Goal: Information Seeking & Learning: Learn about a topic

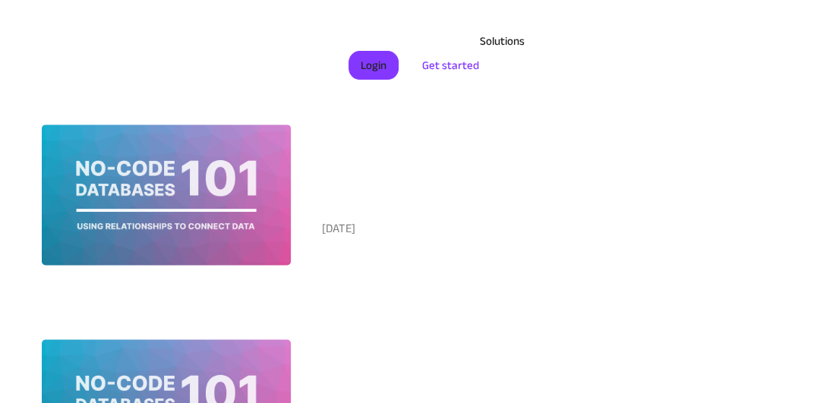
scroll to position [855, 0]
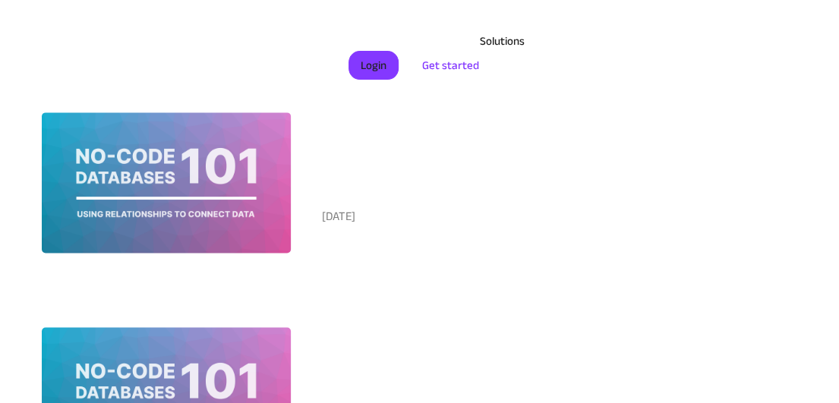
click at [240, 175] on div at bounding box center [166, 182] width 249 height 141
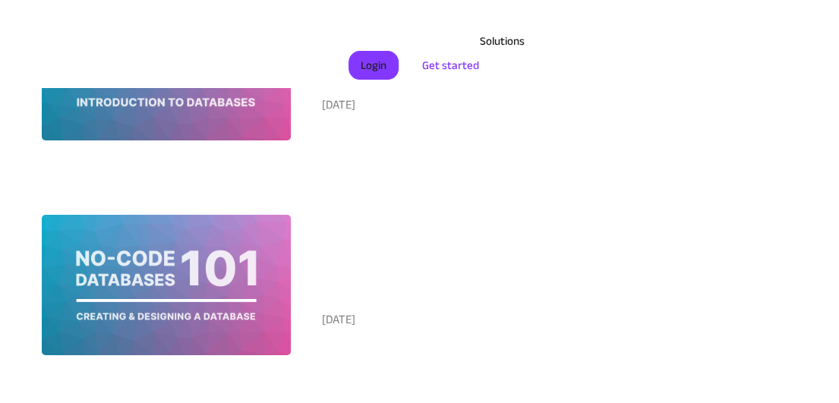
scroll to position [2267, 0]
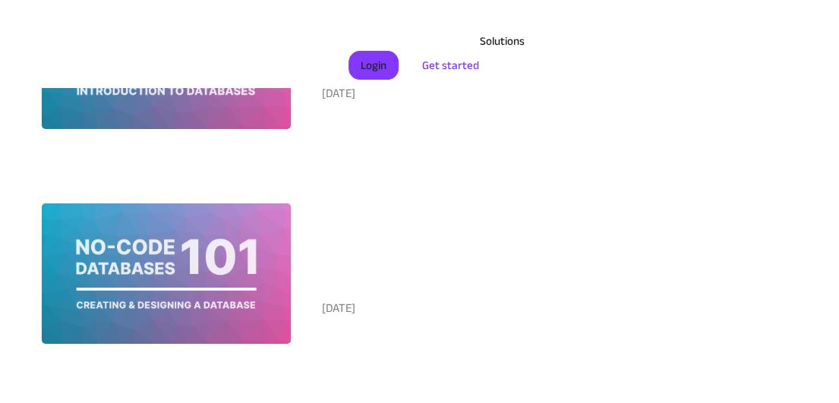
click at [273, 282] on div at bounding box center [166, 274] width 249 height 141
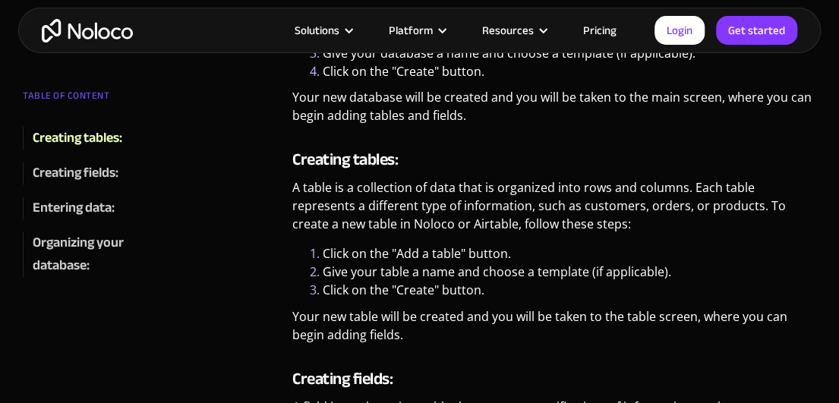
scroll to position [989, 0]
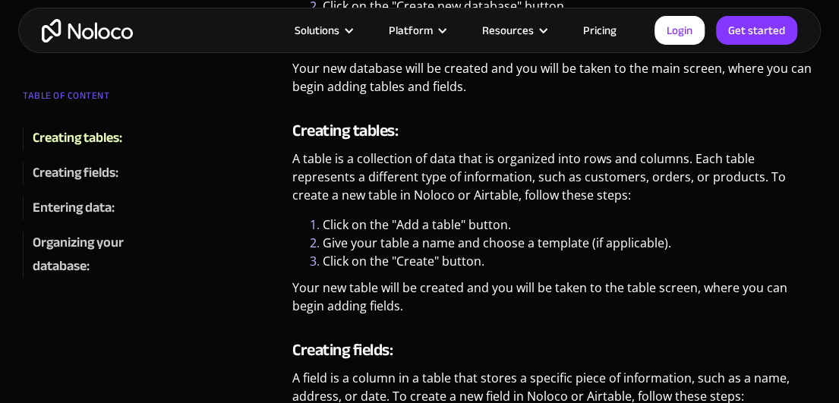
click at [507, 288] on p "Your new table will be created and you will be taken to the table screen, where…" at bounding box center [554, 302] width 524 height 48
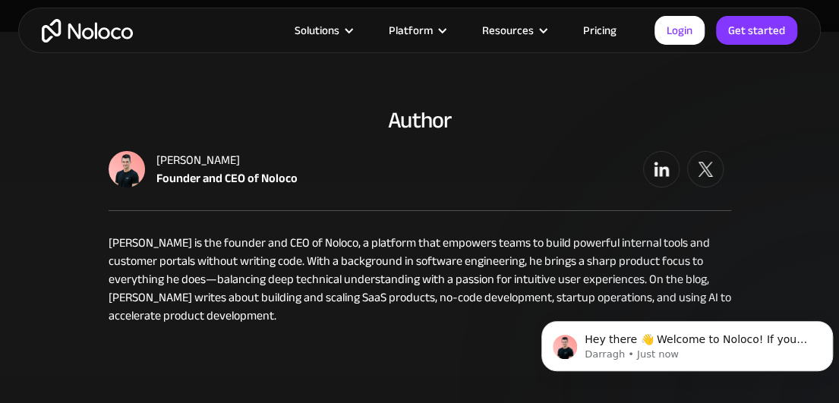
scroll to position [2356, 0]
